Goal: Task Accomplishment & Management: Use online tool/utility

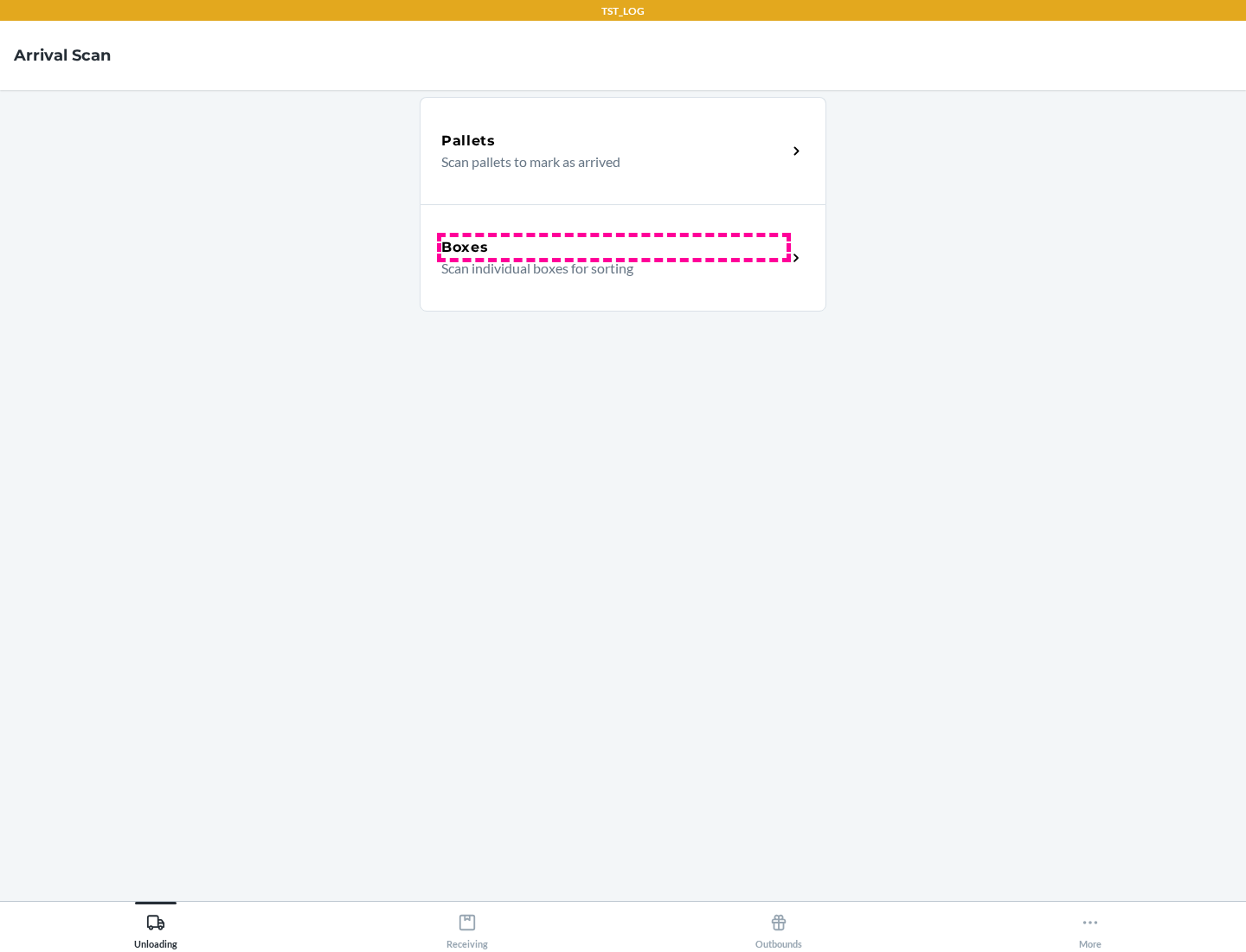
click at [614, 248] on div "Boxes" at bounding box center [614, 248] width 345 height 20
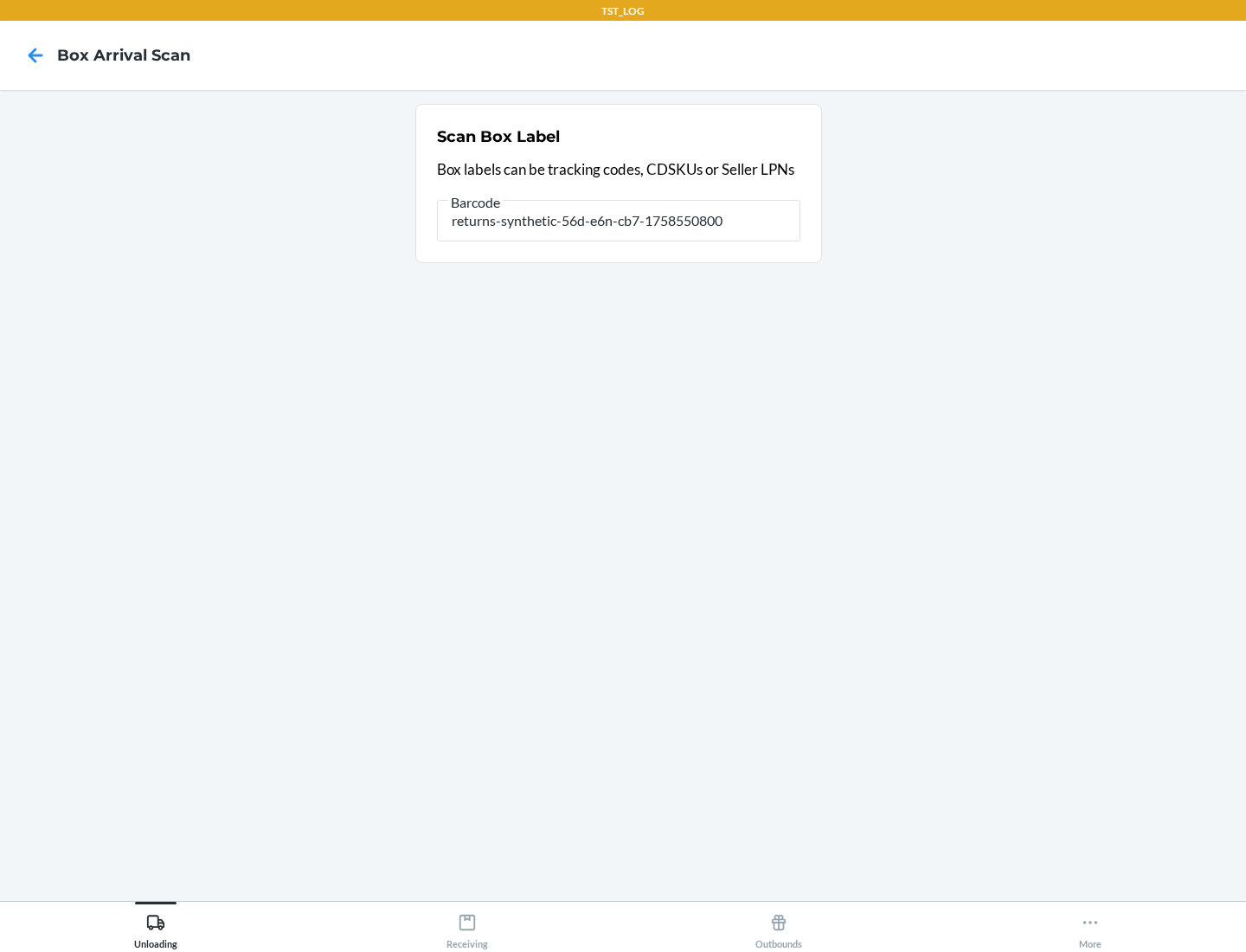
type input "returns-synthetic-56d-e6n-cb7-1758550800"
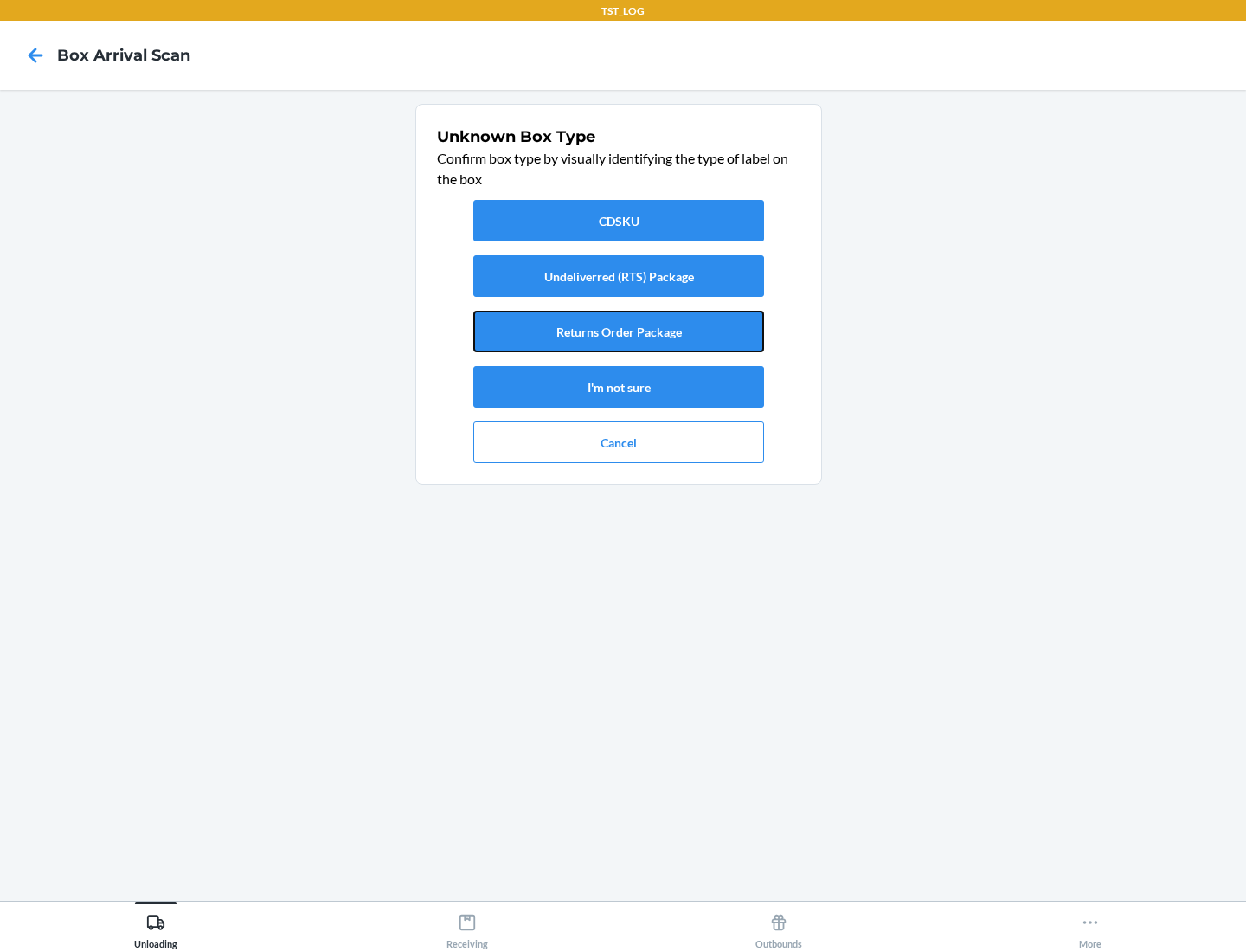
click at [618, 331] on button "Returns Order Package" at bounding box center [619, 331] width 291 height 42
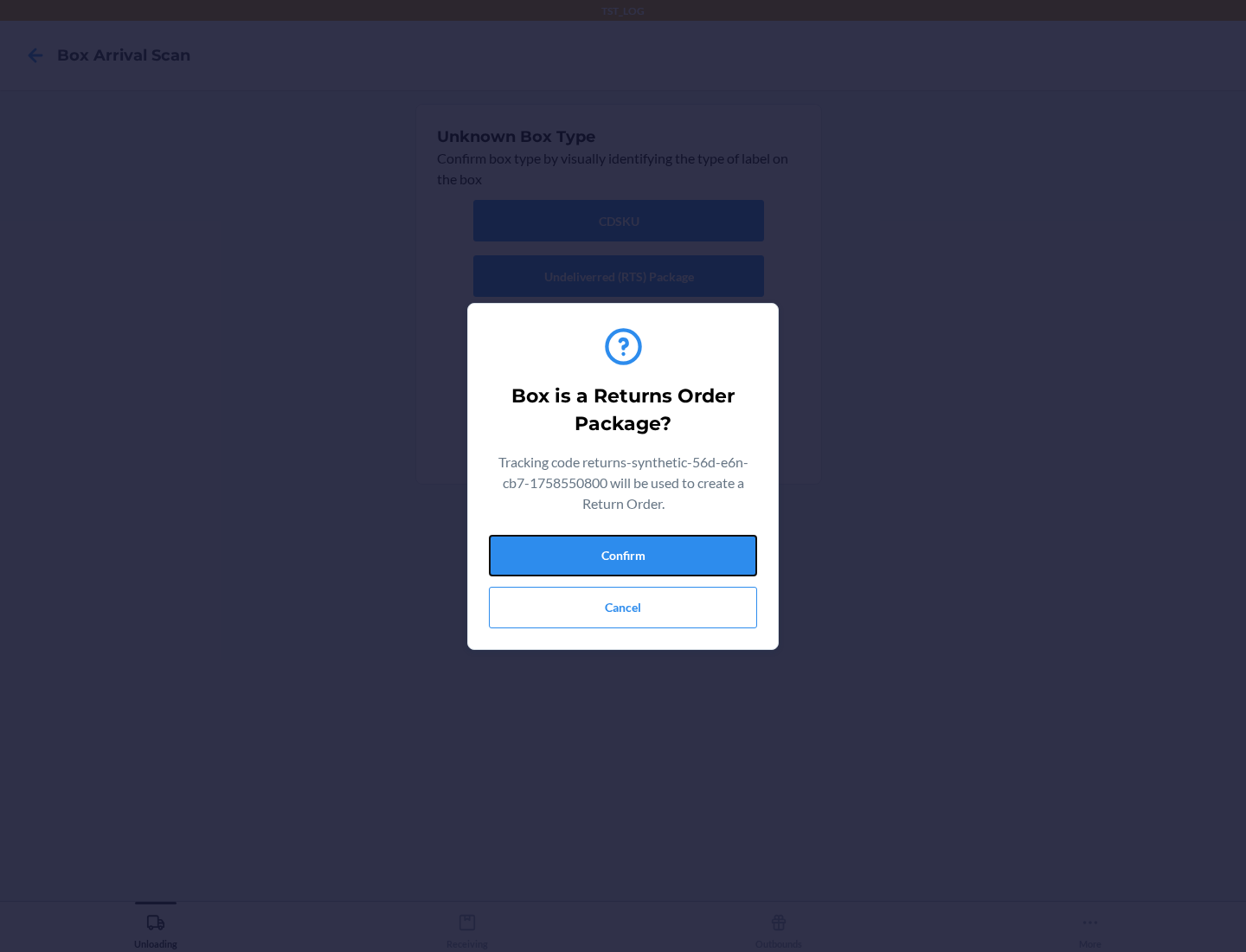
click at [623, 554] on button "Confirm" at bounding box center [622, 555] width 268 height 42
